Goal: Communication & Community: Connect with others

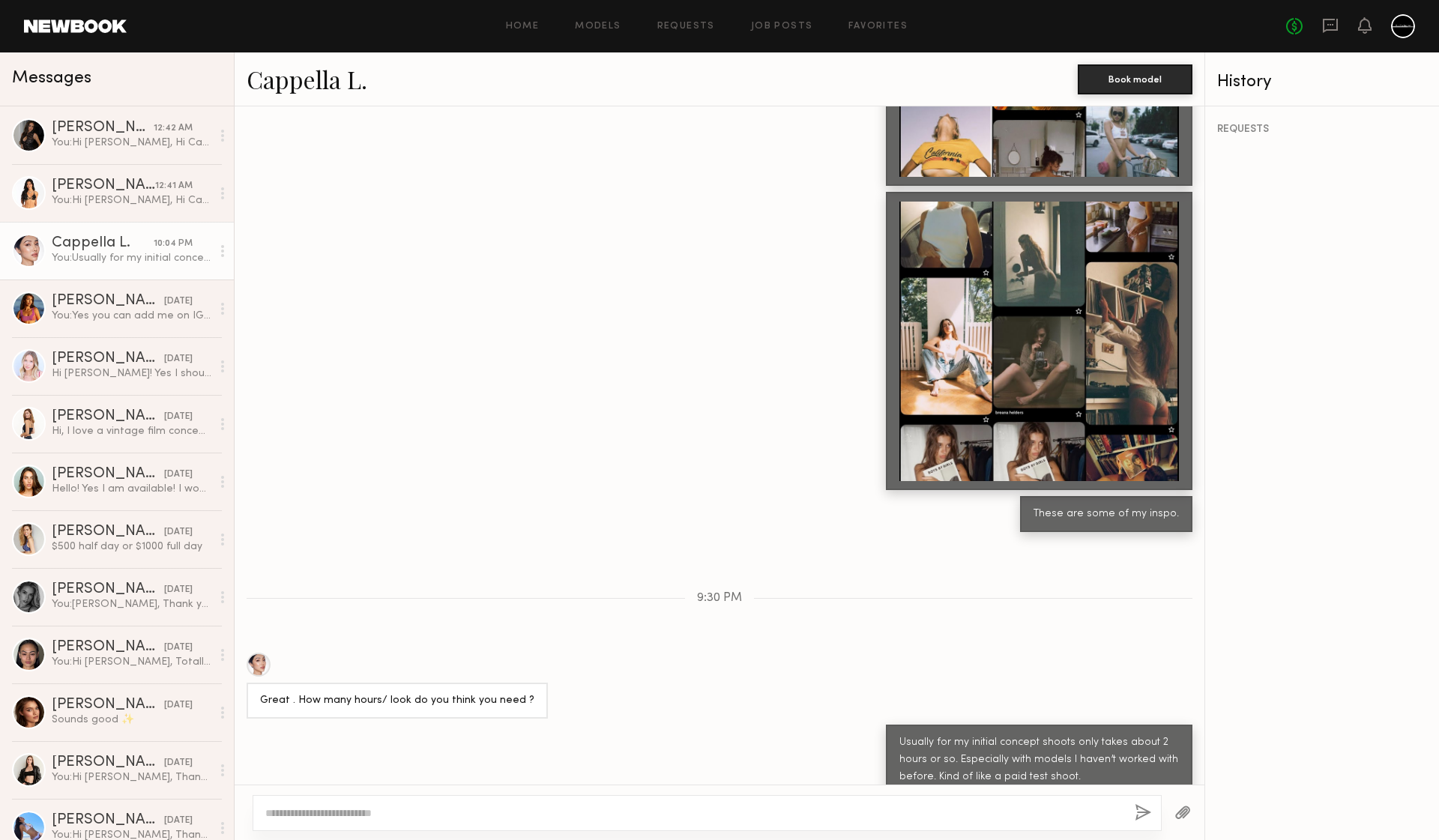
scroll to position [1398, 0]
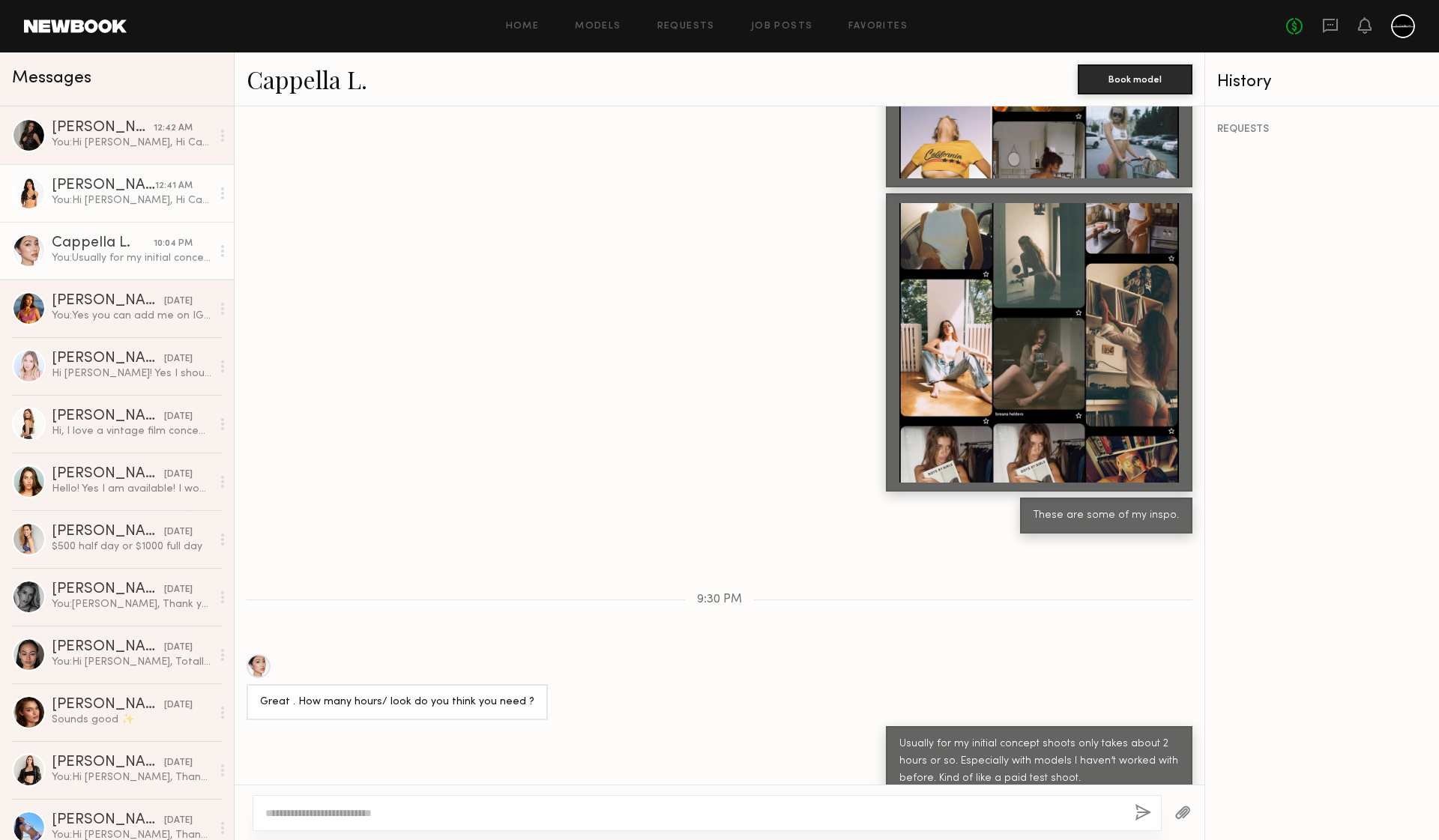
click at [118, 192] on div "[PERSON_NAME]" at bounding box center [103, 186] width 103 height 15
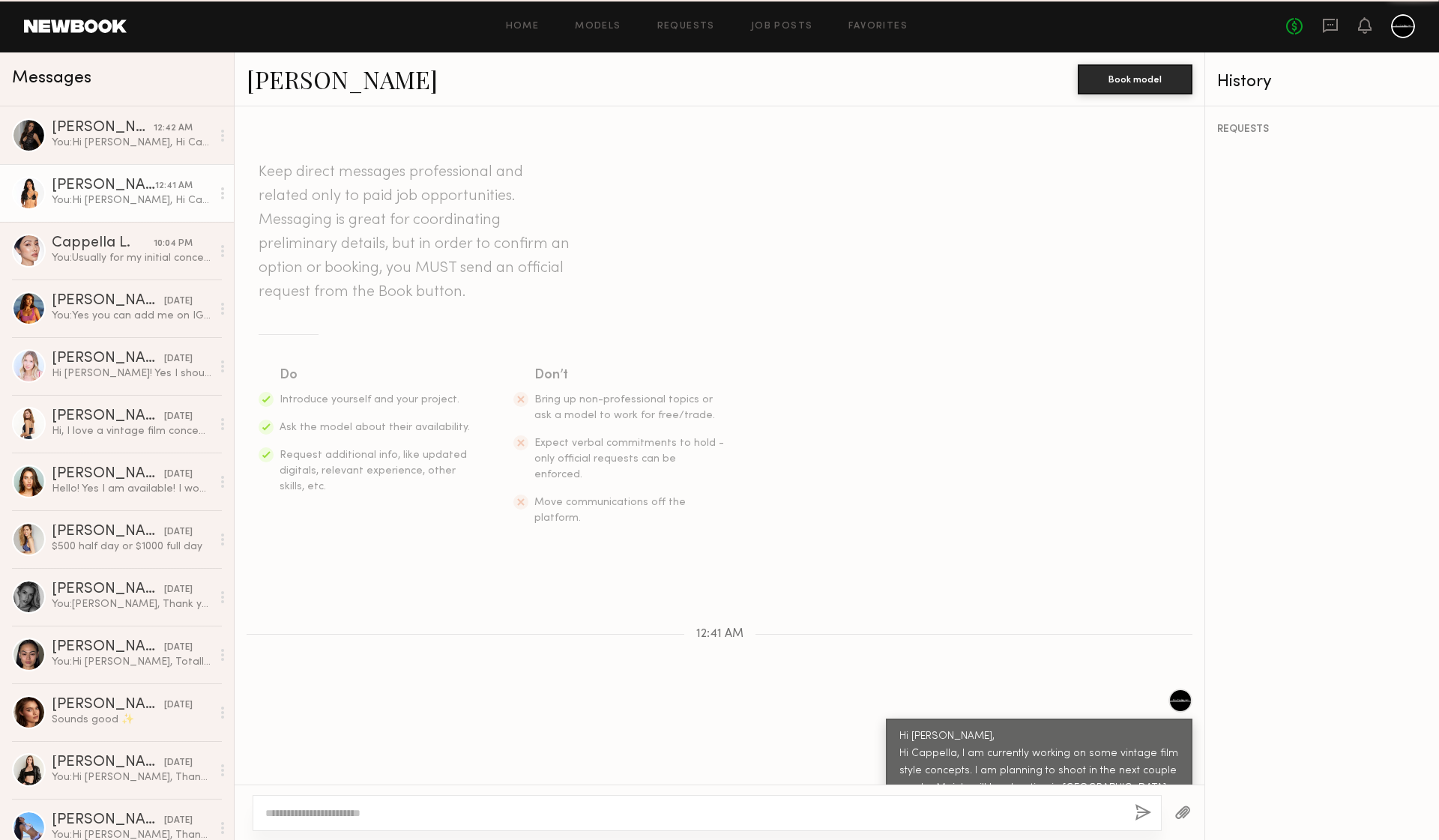
scroll to position [15, 0]
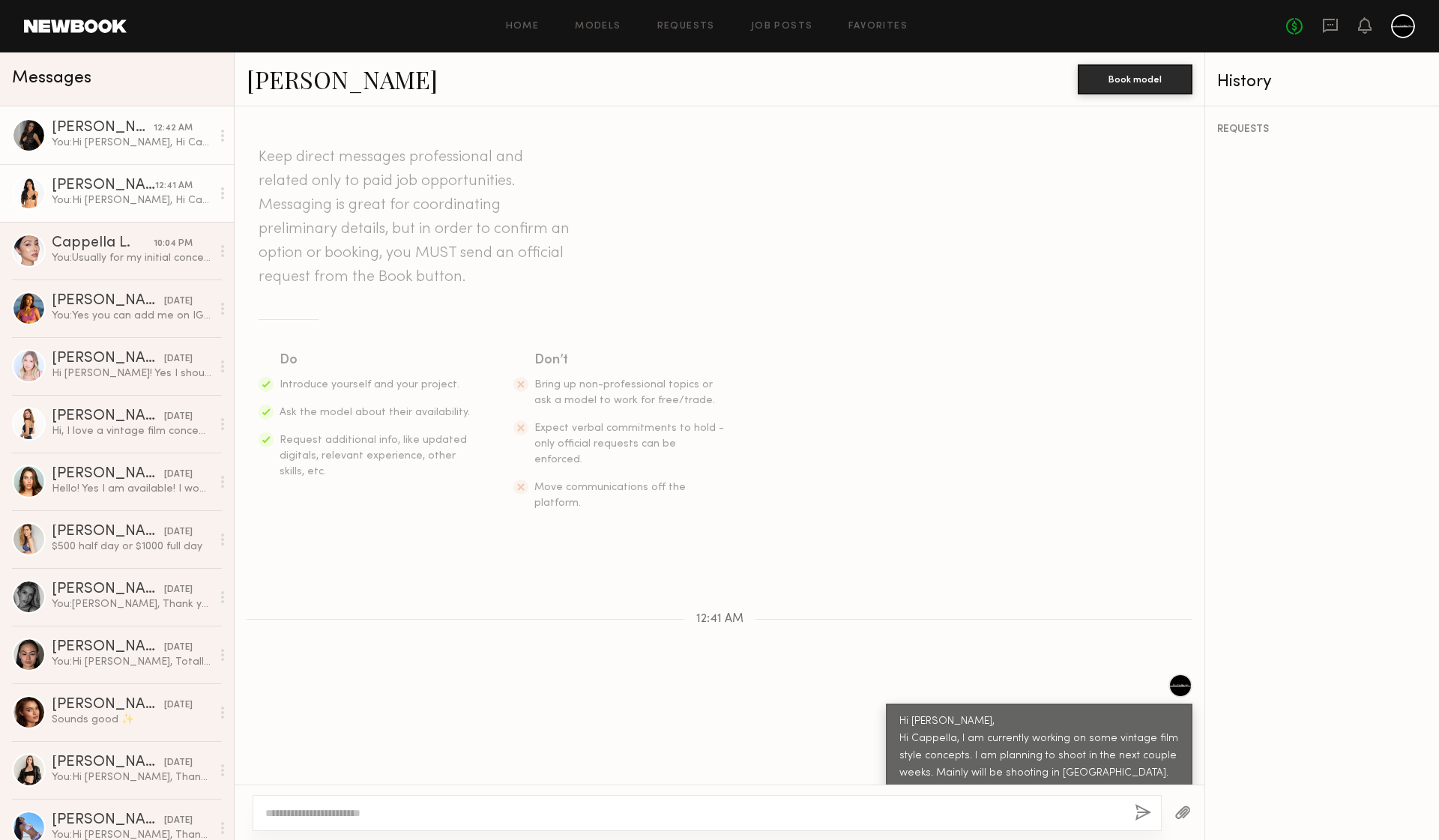
click at [74, 136] on div "You: Hi [PERSON_NAME], Hi Cappella, I am currently working on some vintage film…" at bounding box center [131, 142] width 159 height 14
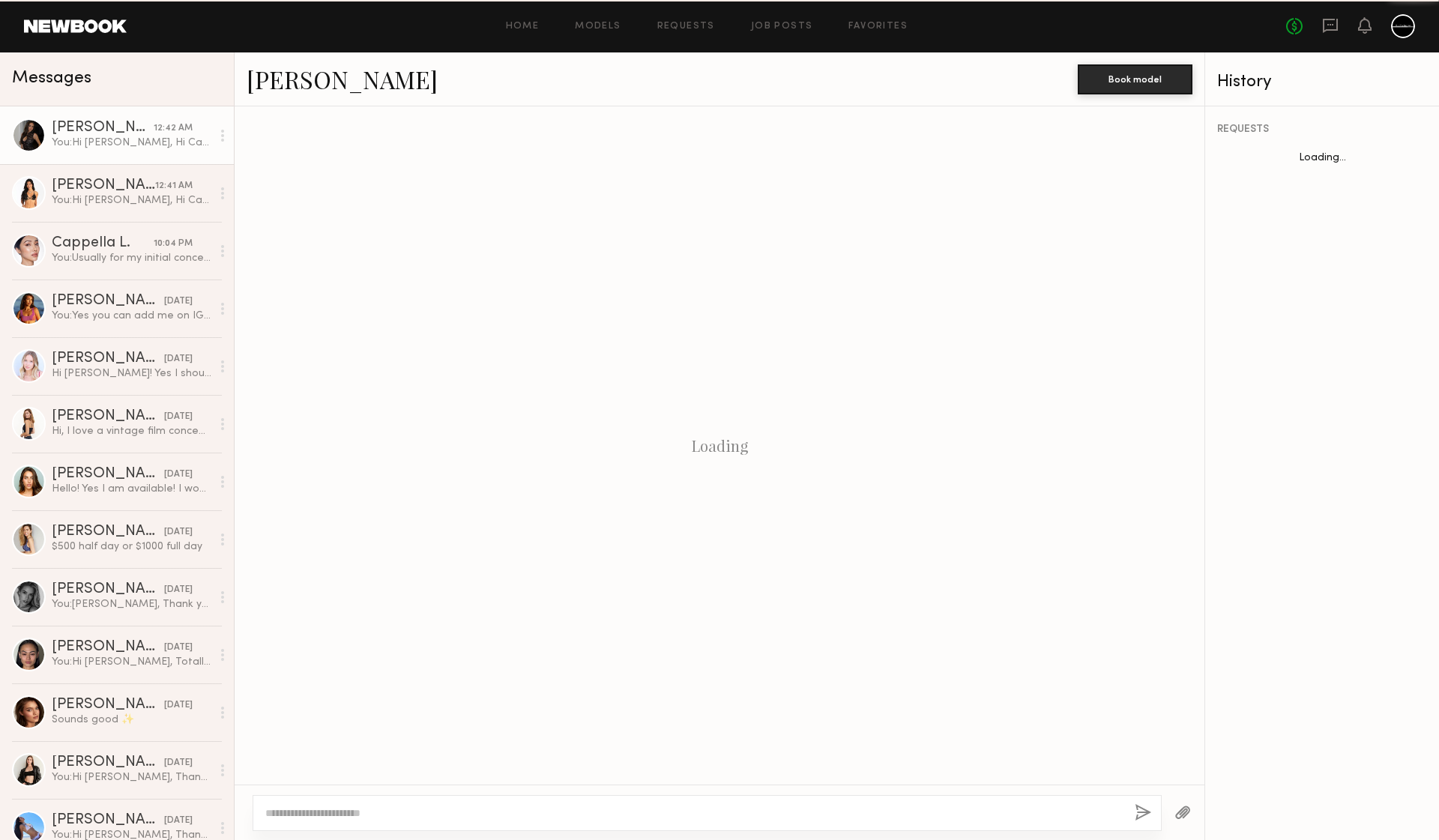
scroll to position [32, 0]
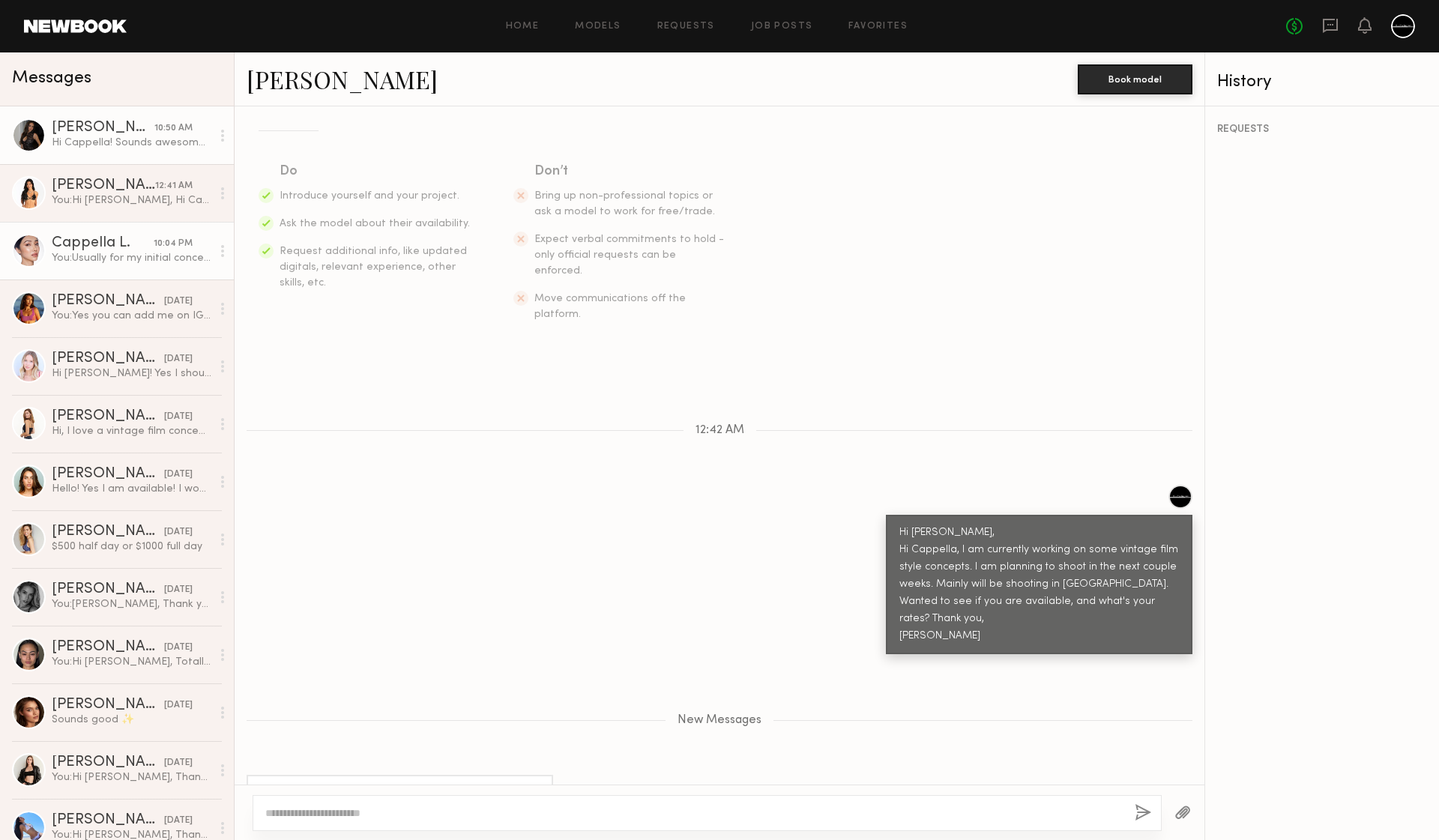
click at [92, 269] on link "Cappella L. 10:04 PM You: Usually for my initial concept shoots only takes abou…" at bounding box center [116, 250] width 234 height 57
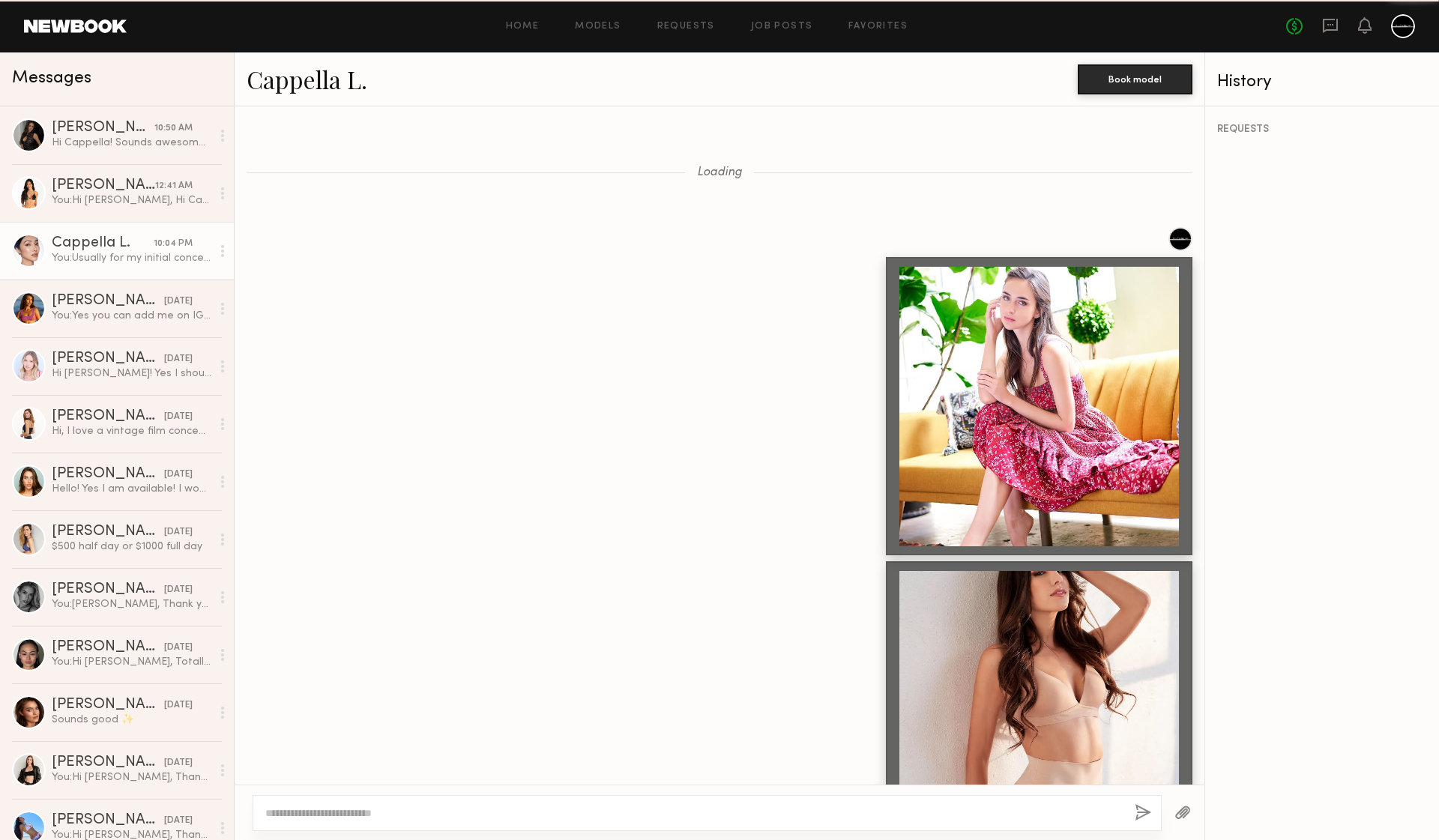
scroll to position [1398, 0]
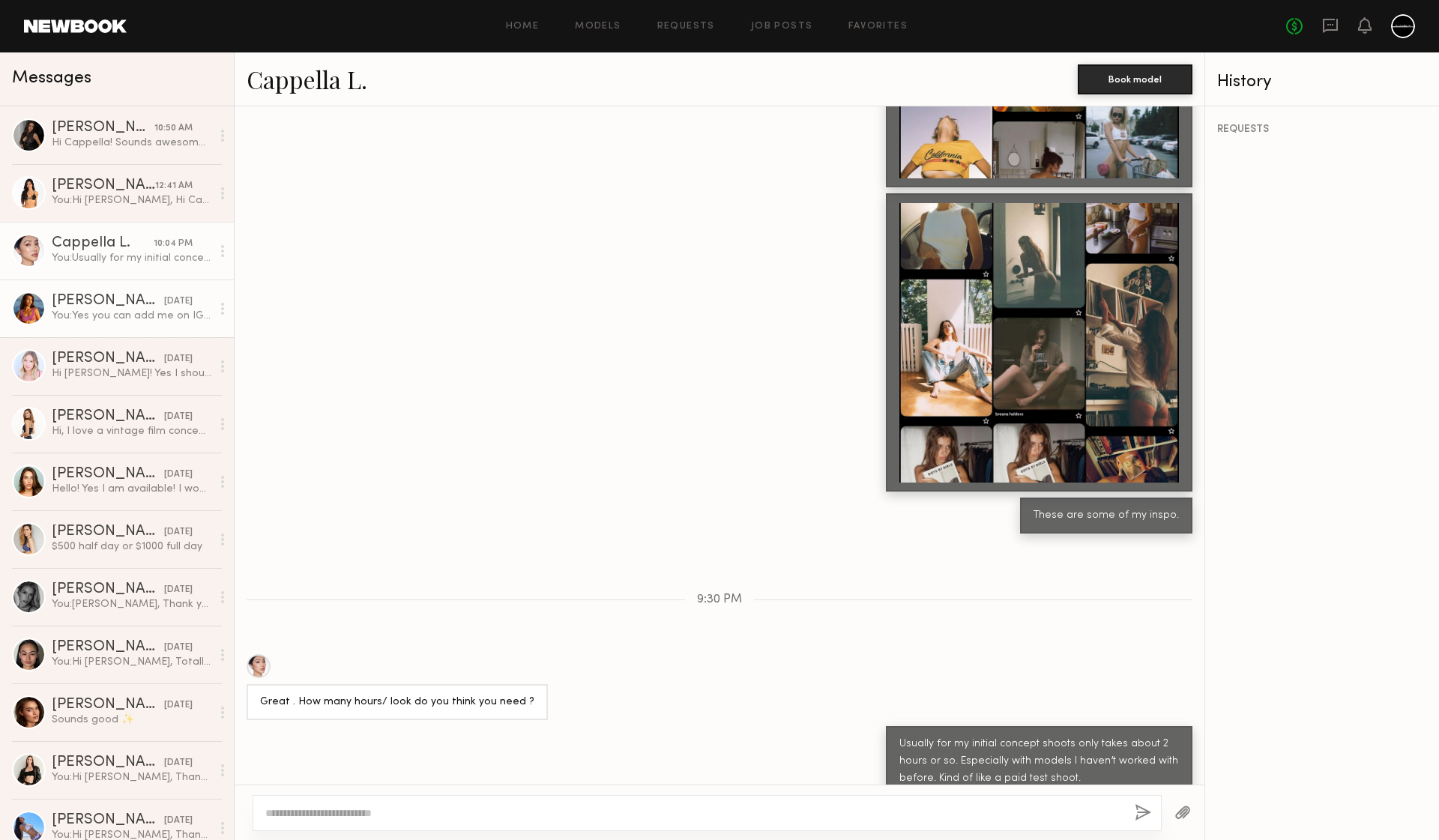
click at [76, 315] on div "You: Yes you can add me on IG, Ki_production. I have some of my work on there, …" at bounding box center [131, 315] width 159 height 14
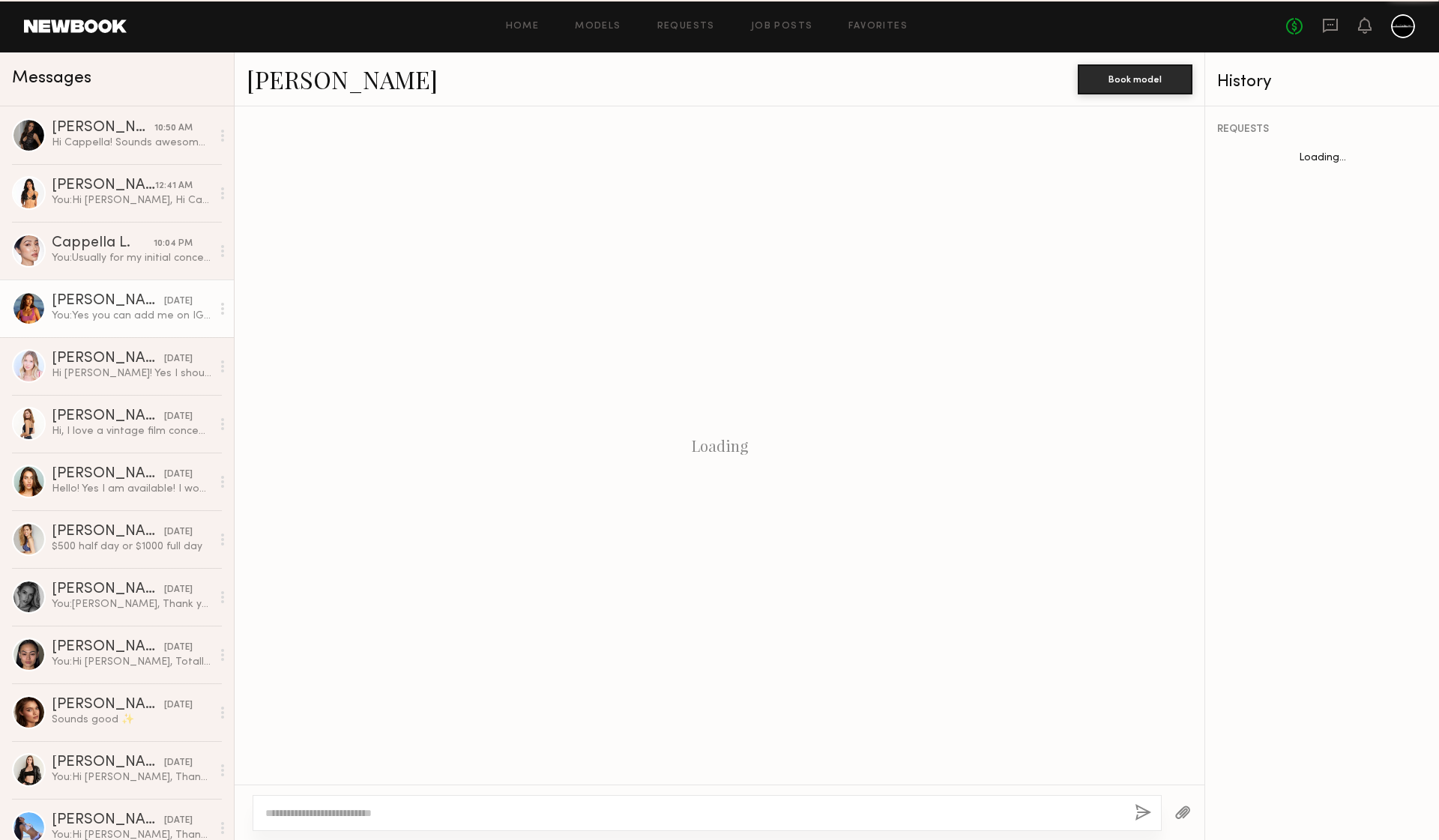
scroll to position [160, 0]
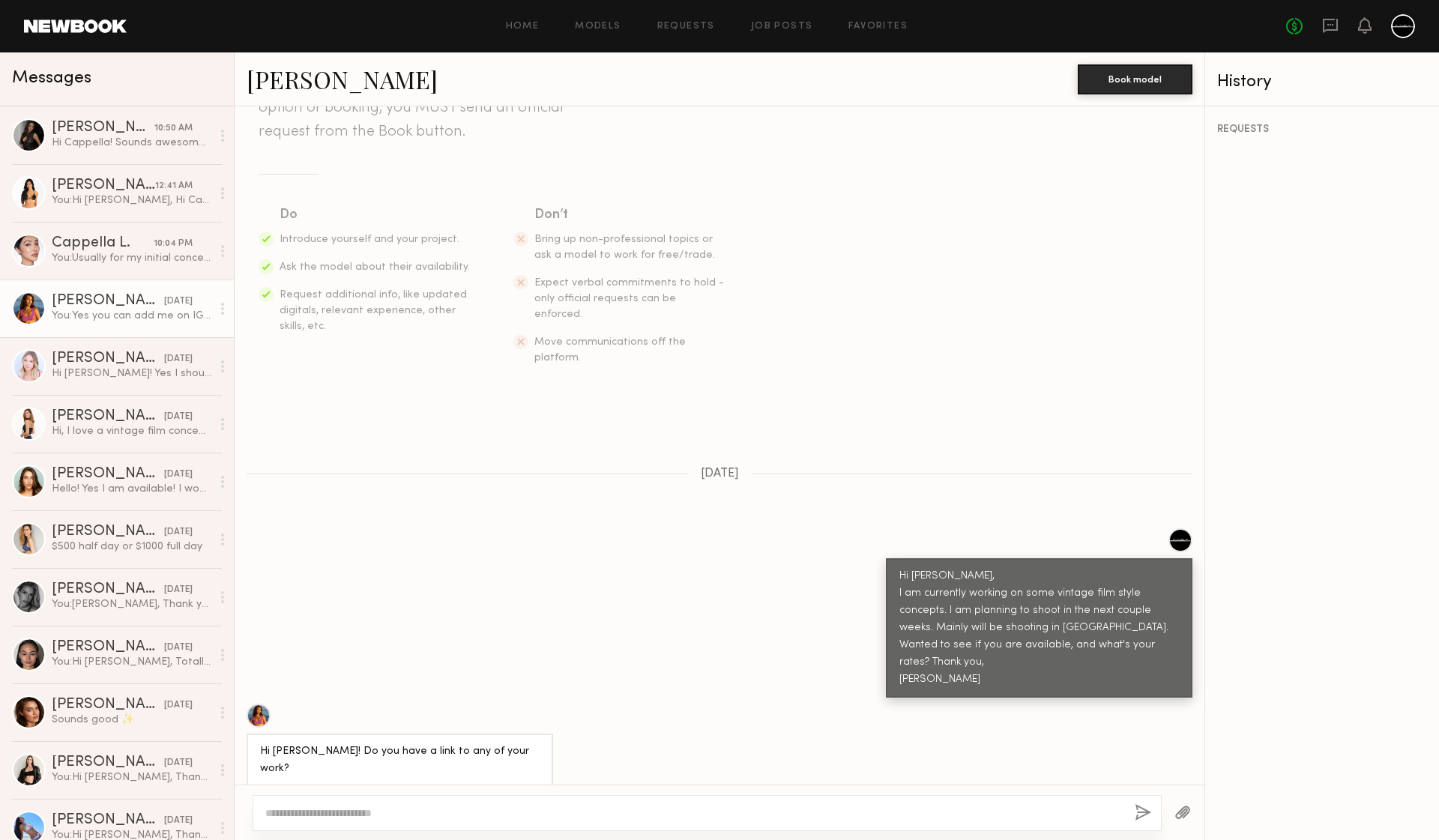
click at [313, 80] on link "[PERSON_NAME]" at bounding box center [342, 79] width 191 height 32
